Goal: Obtain resource: Download file/media

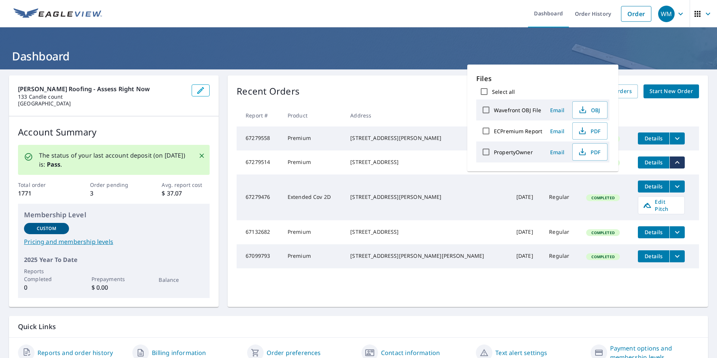
click at [418, 36] on header "Dashboard" at bounding box center [358, 48] width 717 height 42
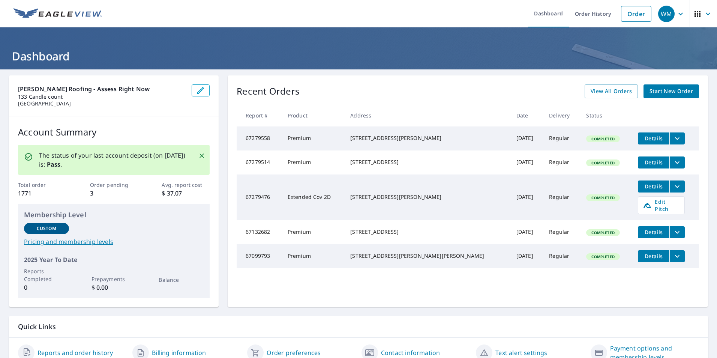
click at [673, 191] on icon "filesDropdownBtn-67279476" at bounding box center [677, 186] width 9 height 9
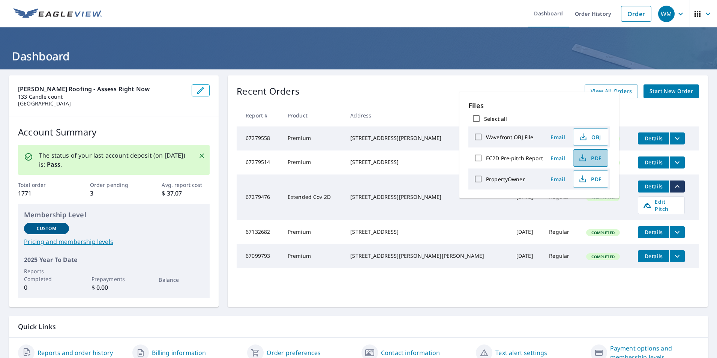
click at [589, 158] on span "PDF" at bounding box center [590, 157] width 24 height 9
click at [598, 138] on span "OBJ" at bounding box center [590, 136] width 24 height 9
click at [519, 57] on h1 "Dashboard" at bounding box center [358, 55] width 699 height 15
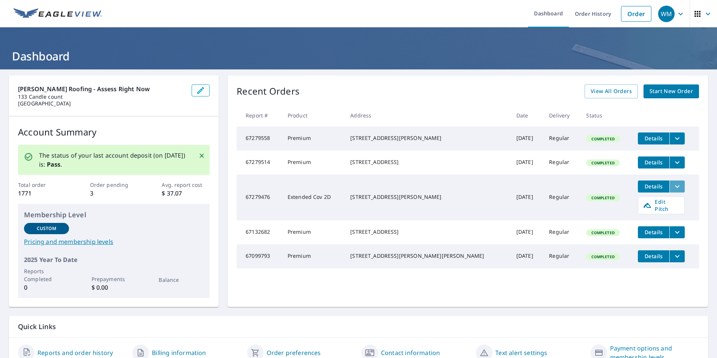
click at [673, 189] on icon "filesDropdownBtn-67279476" at bounding box center [677, 186] width 9 height 9
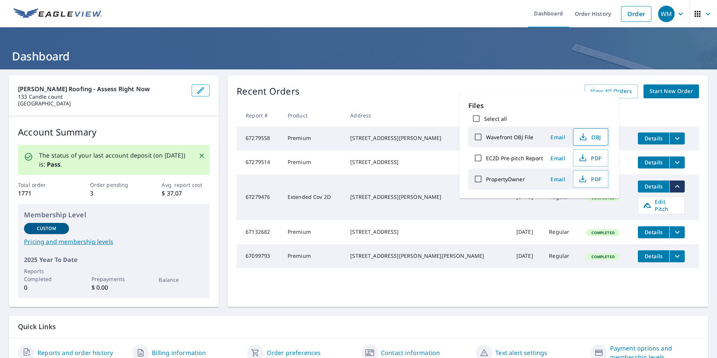
click at [595, 136] on span "OBJ" at bounding box center [590, 136] width 24 height 9
click at [405, 89] on div "Recent Orders View All Orders Start New Order" at bounding box center [468, 91] width 462 height 14
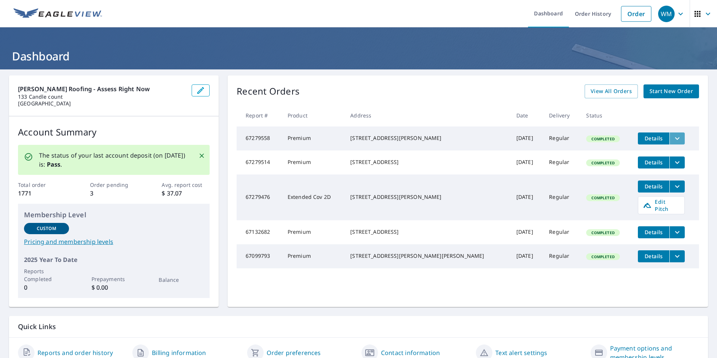
click at [673, 136] on icon "filesDropdownBtn-67279558" at bounding box center [677, 138] width 9 height 9
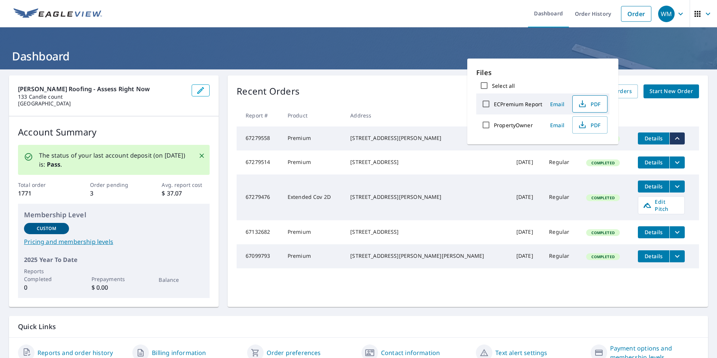
click at [596, 102] on span "PDF" at bounding box center [589, 103] width 24 height 9
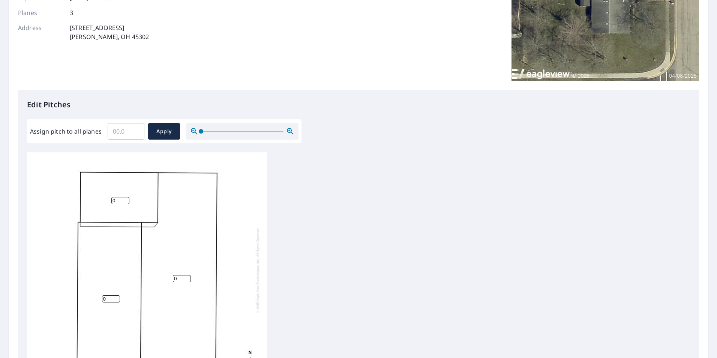
scroll to position [113, 0]
click at [122, 129] on input "Assign pitch to all planes" at bounding box center [126, 130] width 37 height 21
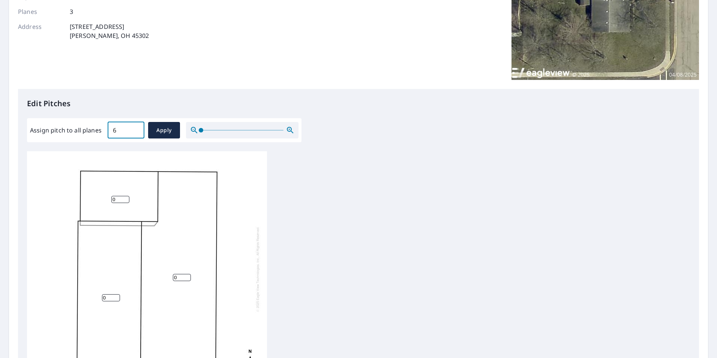
type input "6"
click at [225, 125] on div at bounding box center [242, 130] width 113 height 17
click at [117, 194] on input "0" at bounding box center [120, 197] width 18 height 7
type input "06"
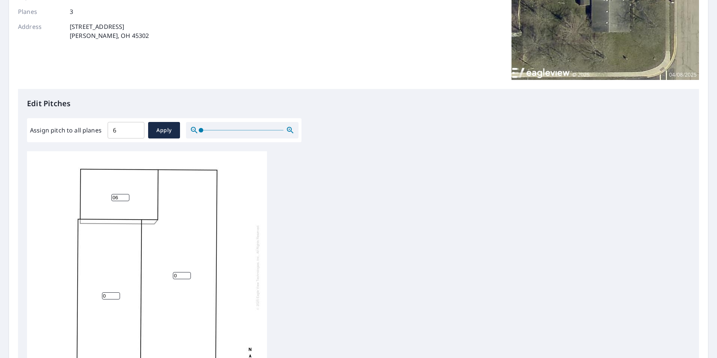
click at [108, 292] on input "0" at bounding box center [111, 295] width 18 height 7
type input "0"
type input "6"
click at [120, 194] on input "06" at bounding box center [120, 197] width 18 height 7
type input "0"
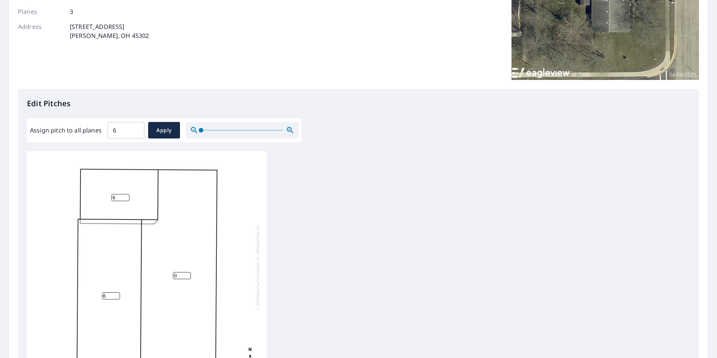
type input "6"
click at [182, 265] on div "0 6 6" at bounding box center [147, 267] width 240 height 236
click at [177, 272] on input "0" at bounding box center [182, 275] width 18 height 7
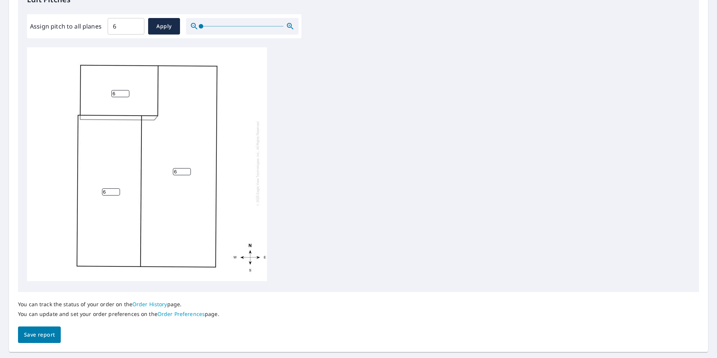
scroll to position [236, 0]
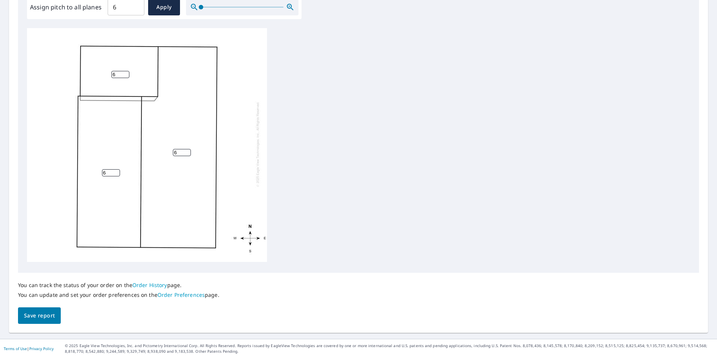
type input "6"
click at [38, 318] on span "Save report" at bounding box center [39, 315] width 31 height 9
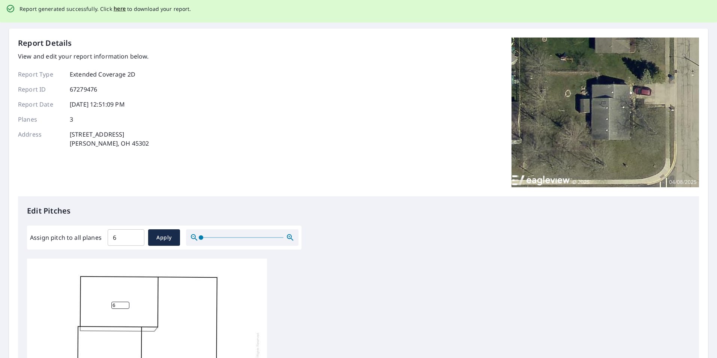
scroll to position [0, 0]
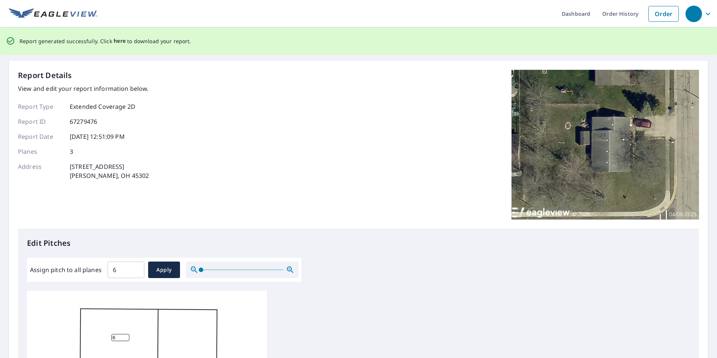
click at [116, 41] on span "here" at bounding box center [120, 40] width 12 height 9
